Goal: Find specific page/section: Find specific page/section

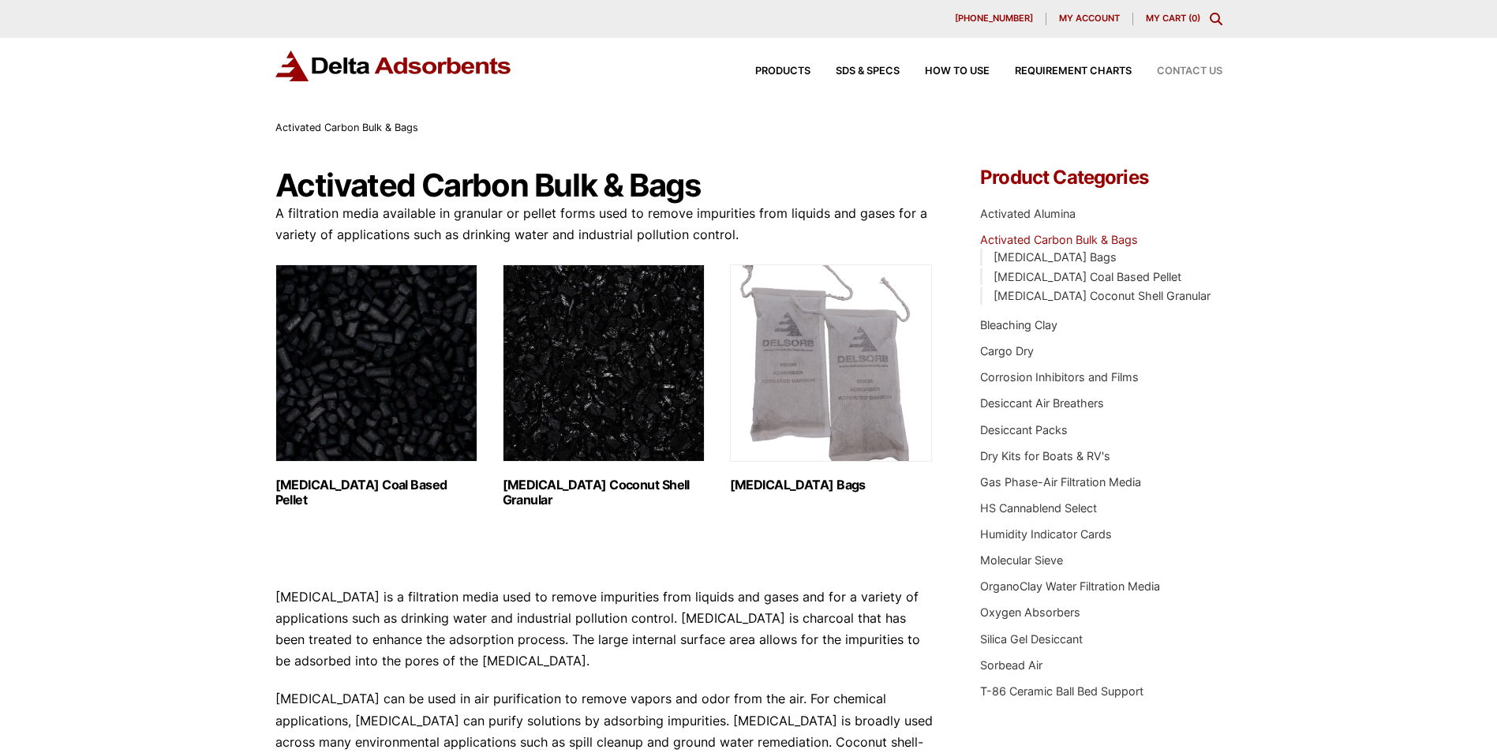
click at [1190, 67] on span "Contact Us" at bounding box center [1190, 71] width 66 height 10
click at [1049, 260] on link "[MEDICAL_DATA] Bags" at bounding box center [1055, 256] width 123 height 13
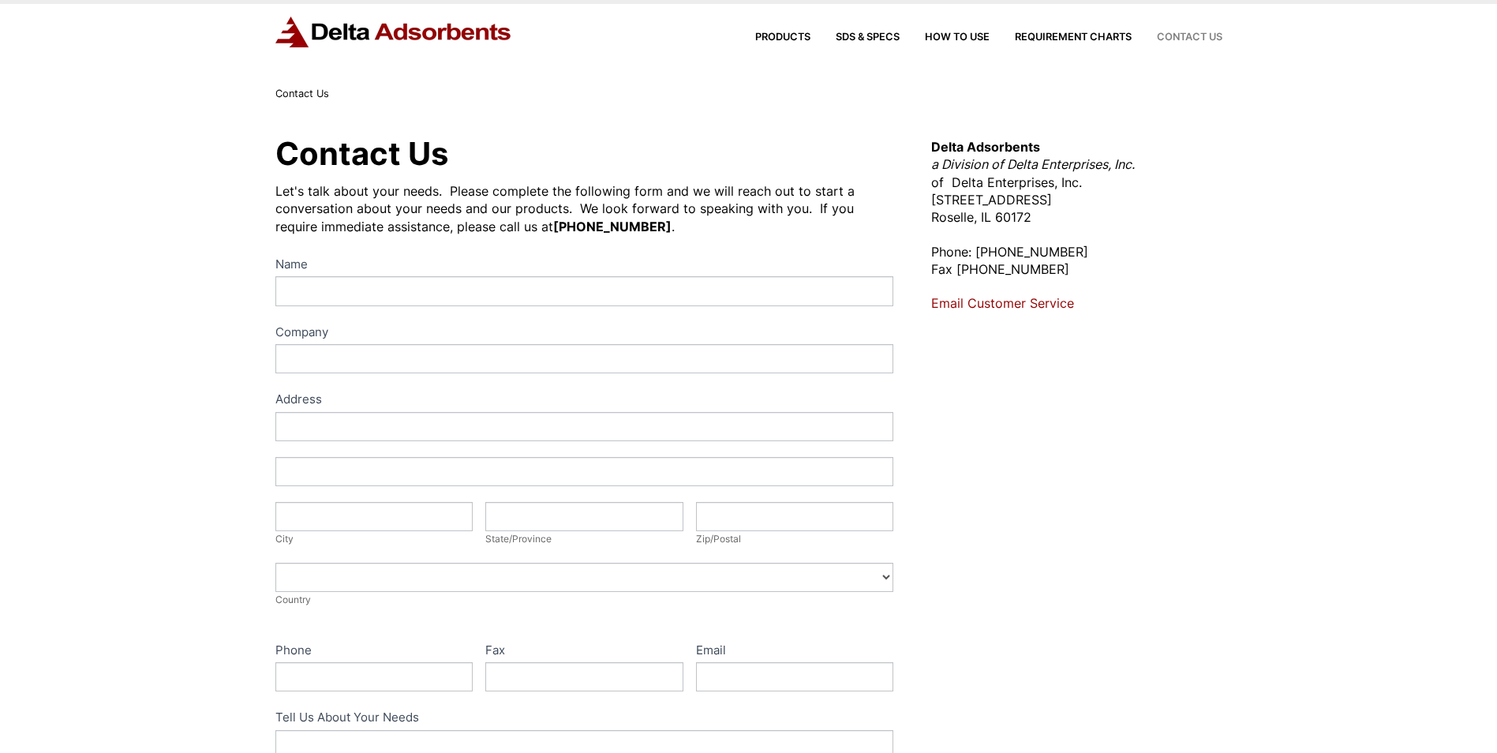
scroll to position [20, 0]
